Goal: Book appointment/travel/reservation

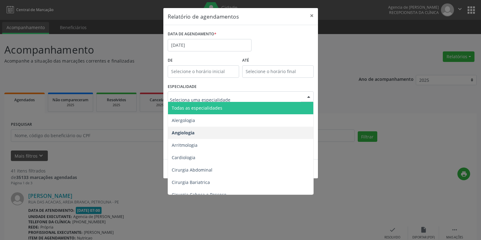
click at [229, 110] on span "Todas as especialidades" at bounding box center [241, 108] width 146 height 12
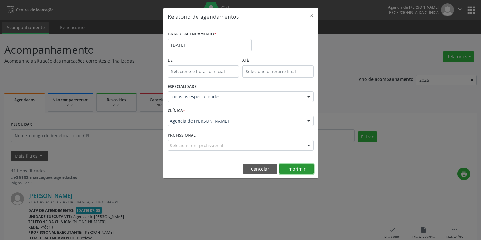
click at [297, 173] on button "Imprimir" at bounding box center [296, 169] width 34 height 11
click at [209, 52] on div "DATA DE AGENDAMENTO * [DATE]" at bounding box center [209, 42] width 87 height 26
click at [209, 48] on input "[DATE]" at bounding box center [210, 45] width 84 height 12
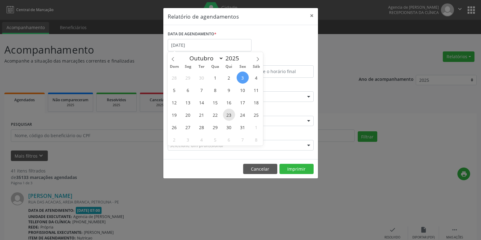
click at [231, 113] on span "23" at bounding box center [229, 115] width 12 height 12
type input "[DATE]"
click at [231, 113] on span "23" at bounding box center [229, 115] width 12 height 12
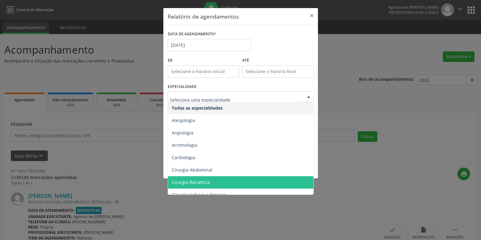
click at [230, 92] on div at bounding box center [241, 97] width 146 height 11
type input "nu"
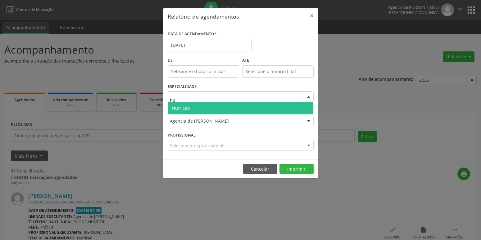
click at [200, 108] on span "Nutricao" at bounding box center [240, 108] width 145 height 12
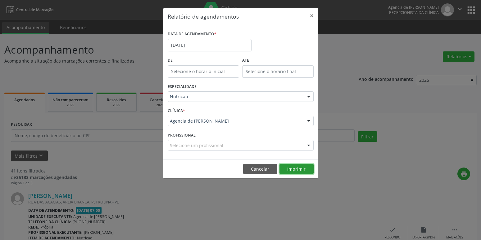
click at [301, 169] on button "Imprimir" at bounding box center [296, 169] width 34 height 11
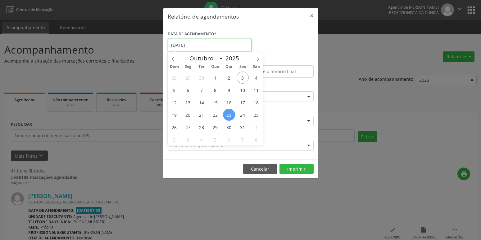
click at [234, 45] on input "[DATE]" at bounding box center [210, 45] width 84 height 12
click at [278, 49] on div "DATA DE AGENDAMENTO * [DATE]" at bounding box center [240, 42] width 149 height 26
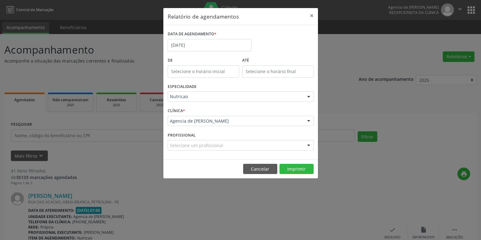
click at [199, 37] on label "DATA DE AGENDAMENTO *" at bounding box center [192, 34] width 49 height 10
click at [199, 45] on input "[DATE]" at bounding box center [210, 45] width 84 height 12
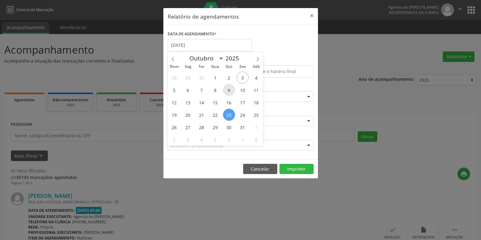
click at [231, 88] on span "9" at bounding box center [229, 90] width 12 height 12
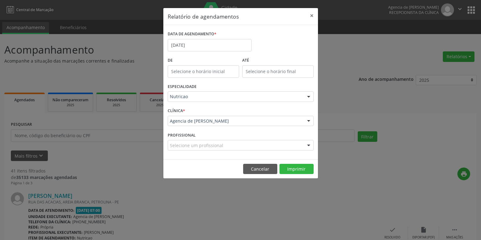
click at [244, 86] on div "ESPECIALIDADE Nutricao Todas as especialidades Alergologia Angiologia Arritmolo…" at bounding box center [240, 94] width 149 height 24
click at [294, 174] on button "Imprimir" at bounding box center [296, 169] width 34 height 11
click at [195, 50] on input "[DATE]" at bounding box center [210, 45] width 84 height 12
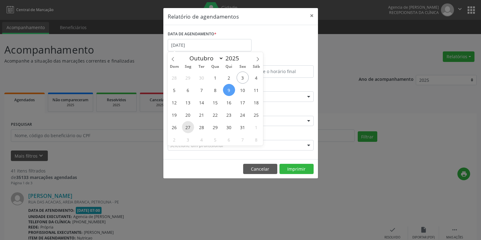
click at [186, 128] on span "27" at bounding box center [188, 127] width 12 height 12
click at [186, 128] on div "CLÍNICA * Agencia de Petrolina Agencia de [PERSON_NAME] resultado encontrado pa…" at bounding box center [240, 118] width 149 height 24
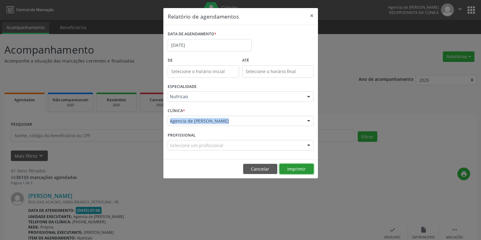
click at [304, 167] on button "Imprimir" at bounding box center [296, 169] width 34 height 11
click at [182, 47] on input "[DATE]" at bounding box center [210, 45] width 84 height 12
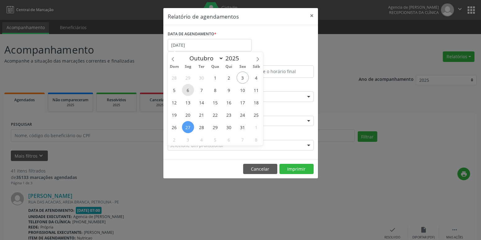
click at [186, 91] on span "6" at bounding box center [188, 90] width 12 height 12
type input "[DATE]"
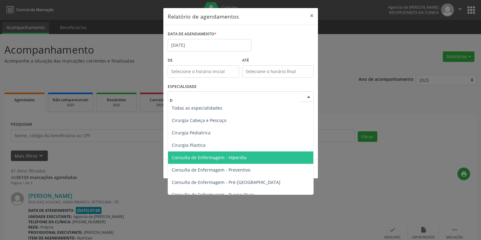
type input "pr"
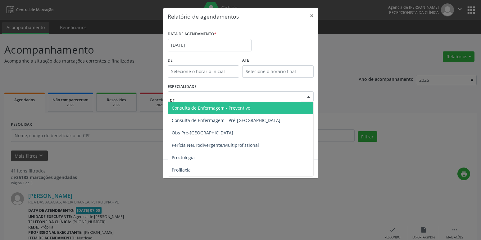
click at [176, 104] on span "Consulta de Enfermagem - Preventivo" at bounding box center [240, 108] width 145 height 12
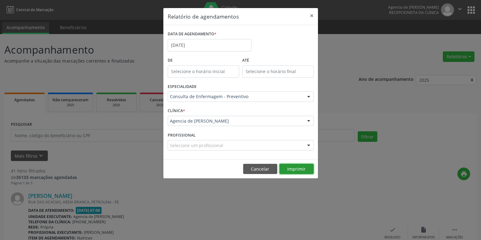
click at [286, 168] on button "Imprimir" at bounding box center [296, 169] width 34 height 11
